Goal: Information Seeking & Learning: Find specific fact

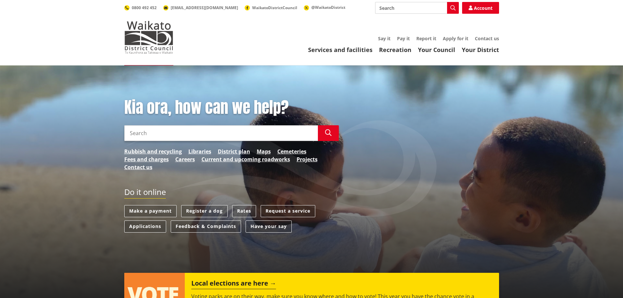
click at [163, 132] on input "Search" at bounding box center [221, 133] width 194 height 16
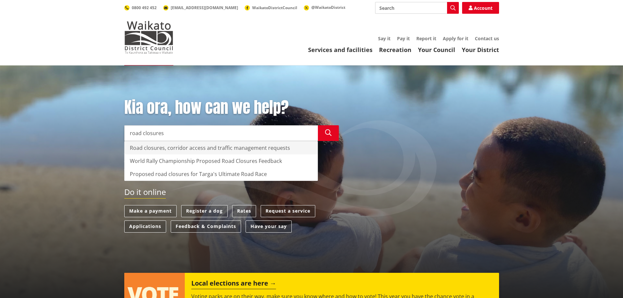
click at [170, 147] on div "Road closures, corridor access and traffic management requests" at bounding box center [221, 147] width 193 height 13
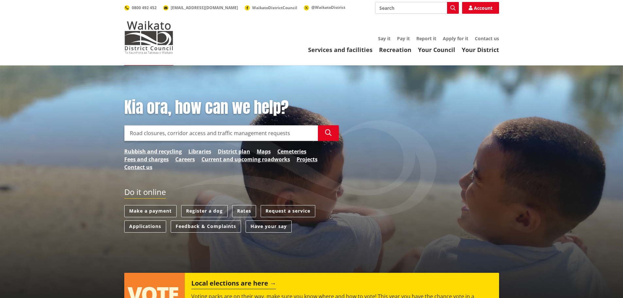
type input "Road closures, corridor access and traffic management requests"
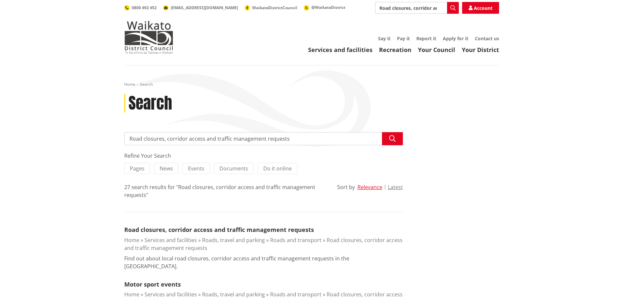
drag, startPoint x: 289, startPoint y: 138, endPoint x: 162, endPoint y: 140, distance: 126.9
click at [162, 140] on input "Road closures, corridor access and traffic management requests" at bounding box center [263, 138] width 279 height 13
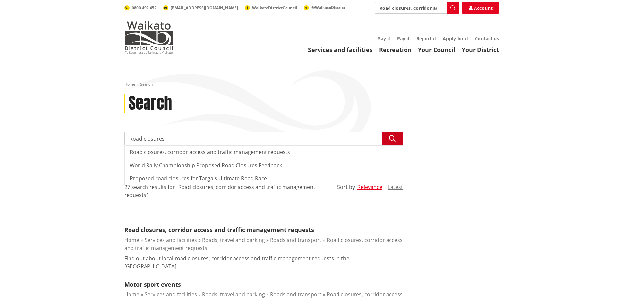
type input "Road closures"
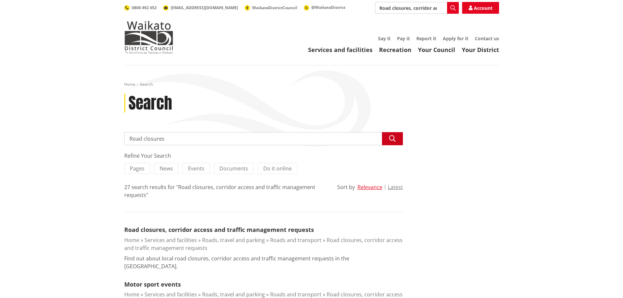
click at [393, 138] on icon "button" at bounding box center [392, 138] width 7 height 7
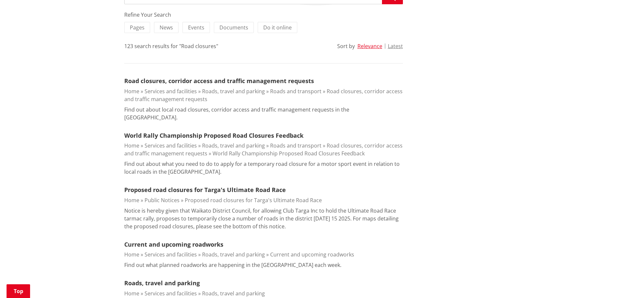
scroll to position [163, 0]
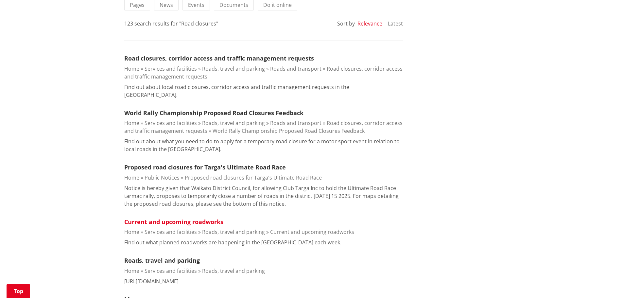
click at [176, 218] on link "Current and upcoming roadworks" at bounding box center [173, 222] width 99 height 8
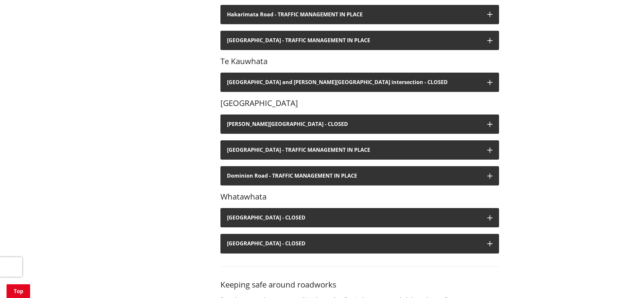
scroll to position [360, 0]
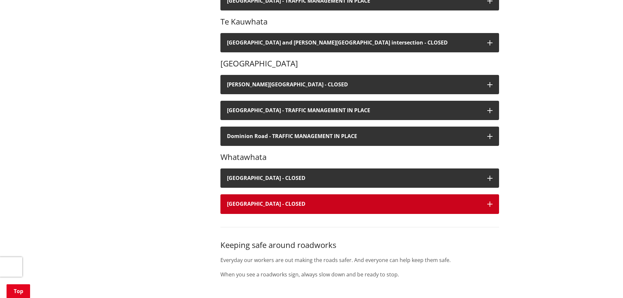
click at [489, 204] on icon "button" at bounding box center [489, 203] width 5 height 5
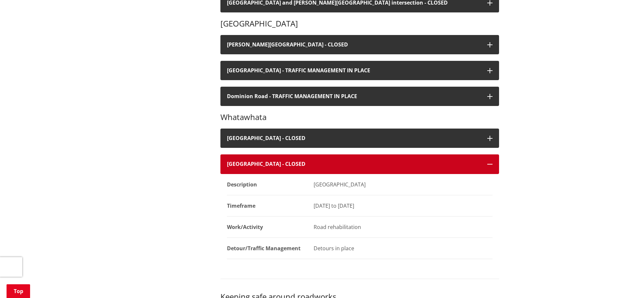
scroll to position [392, 0]
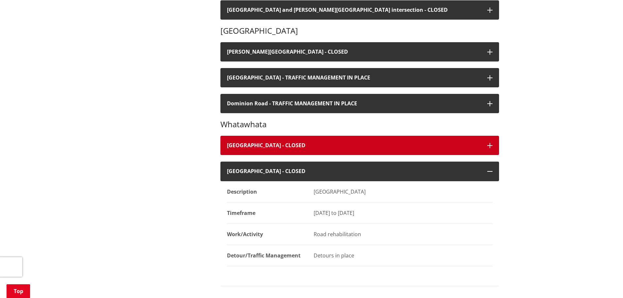
click at [488, 144] on icon "button" at bounding box center [489, 145] width 5 height 5
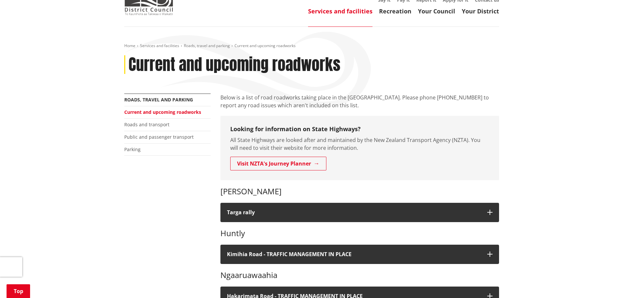
scroll to position [33, 0]
